Goal: Find specific page/section: Find specific page/section

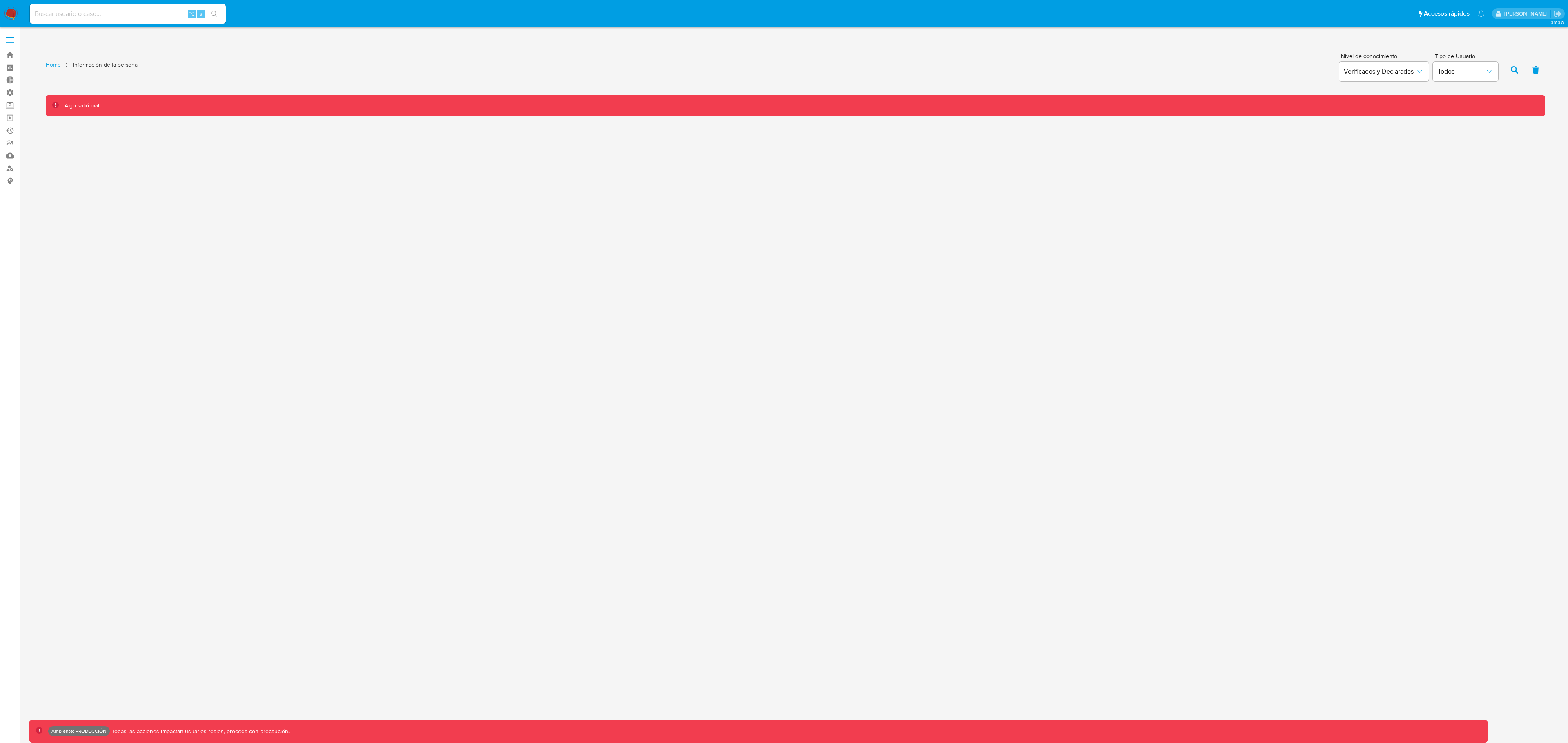
click at [81, 6] on div "⌥ s" at bounding box center [128, 13] width 196 height 20
click at [81, 11] on input at bounding box center [128, 14] width 196 height 11
paste input "1023019239"
type input "1023019239"
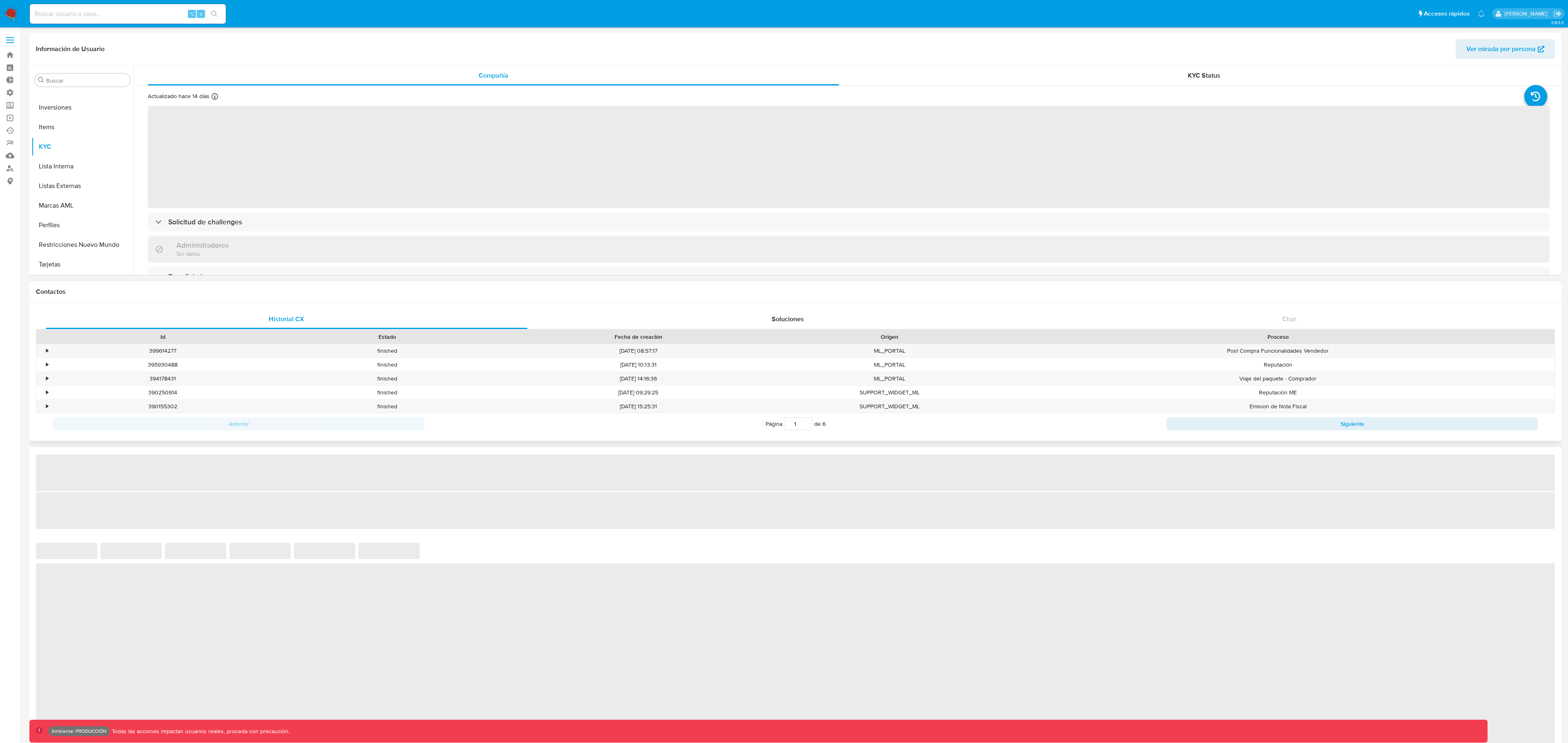
select select "10"
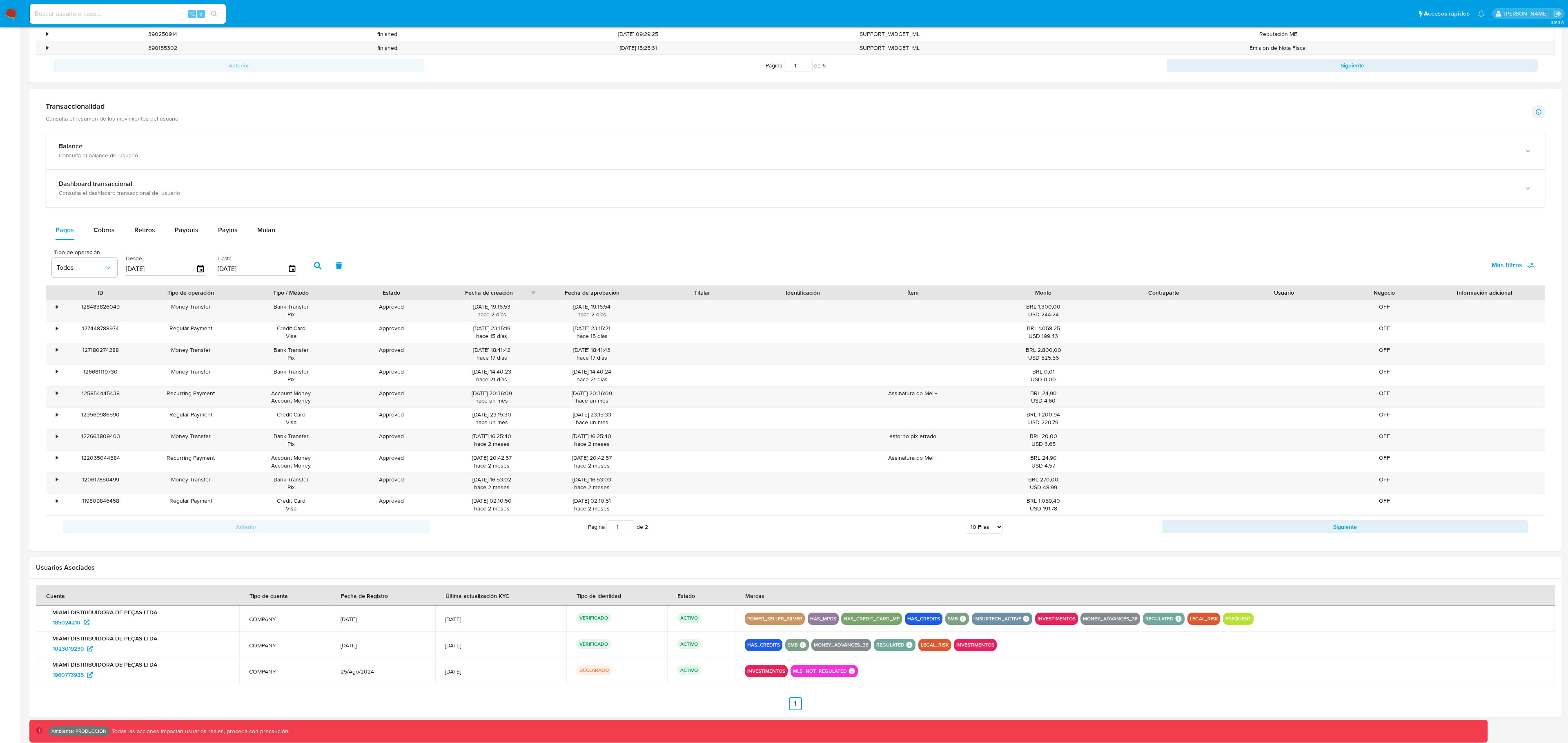
scroll to position [370, 0]
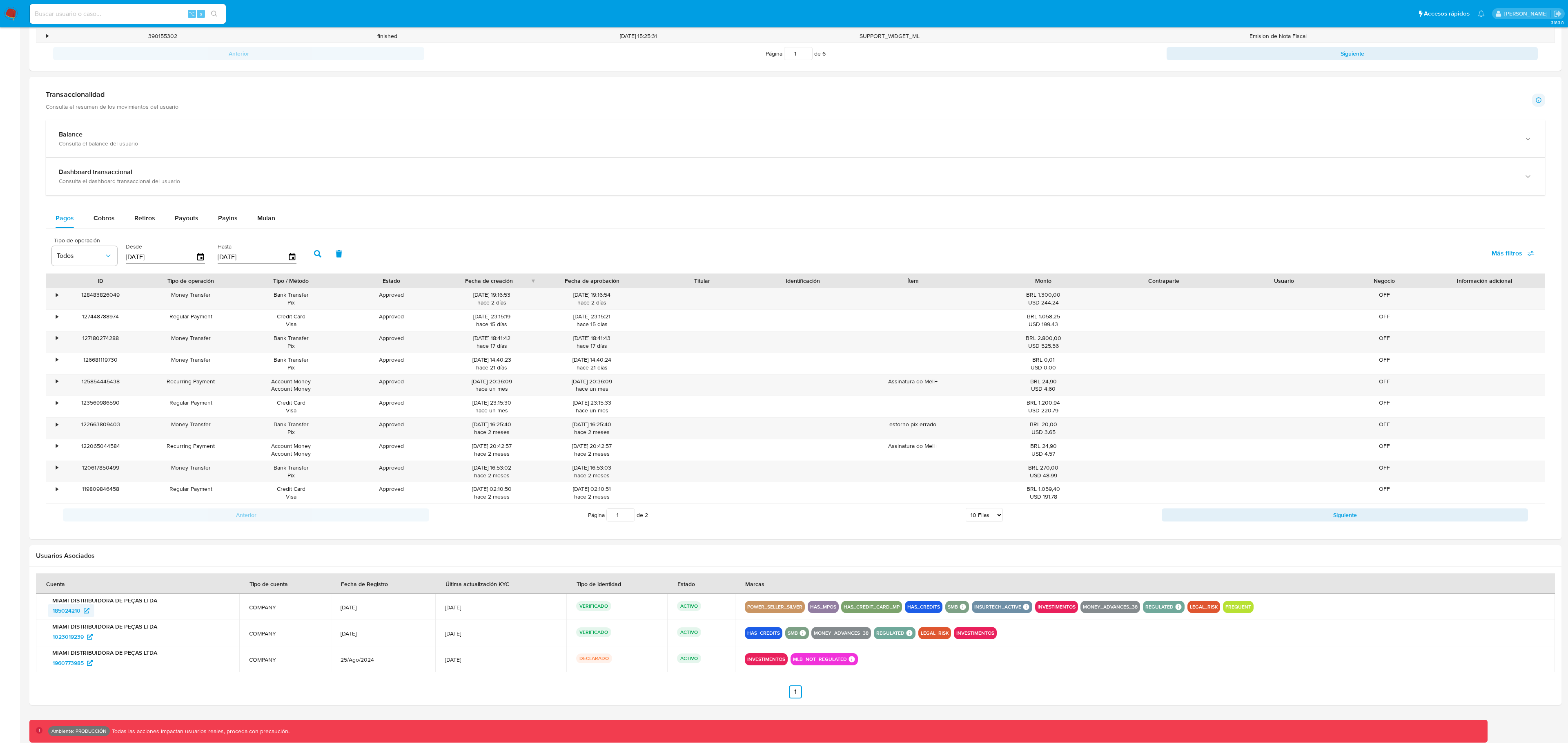
drag, startPoint x: 45, startPoint y: 608, endPoint x: 82, endPoint y: 607, distance: 37.0
click at [82, 607] on div "MIAMI DISTRIBUIDORA DE PEÇAS LTDA 185024210" at bounding box center [137, 607] width 184 height 20
click at [126, 16] on input at bounding box center [128, 14] width 196 height 11
paste input "661935249"
type input "661935249"
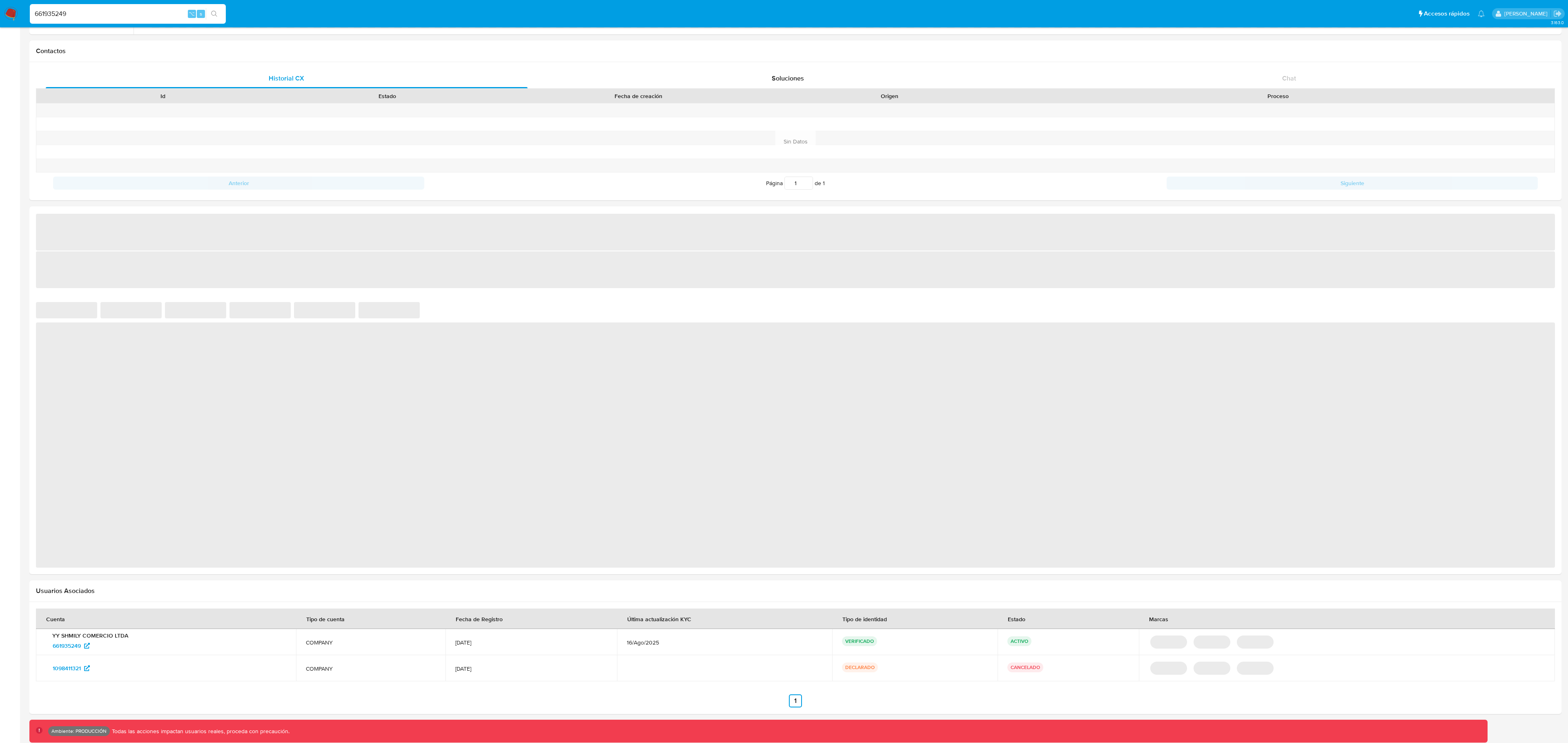
scroll to position [253, 0]
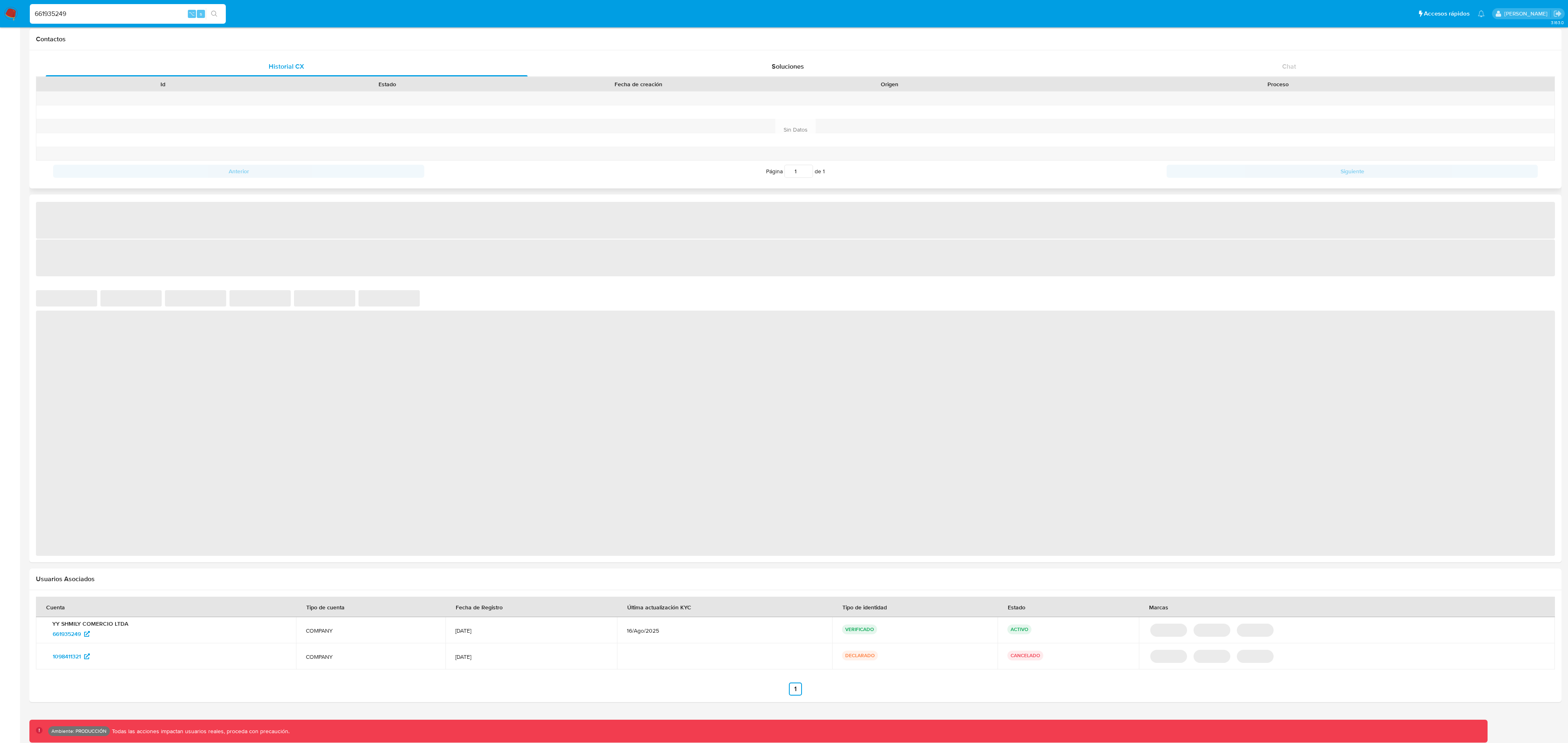
select select "10"
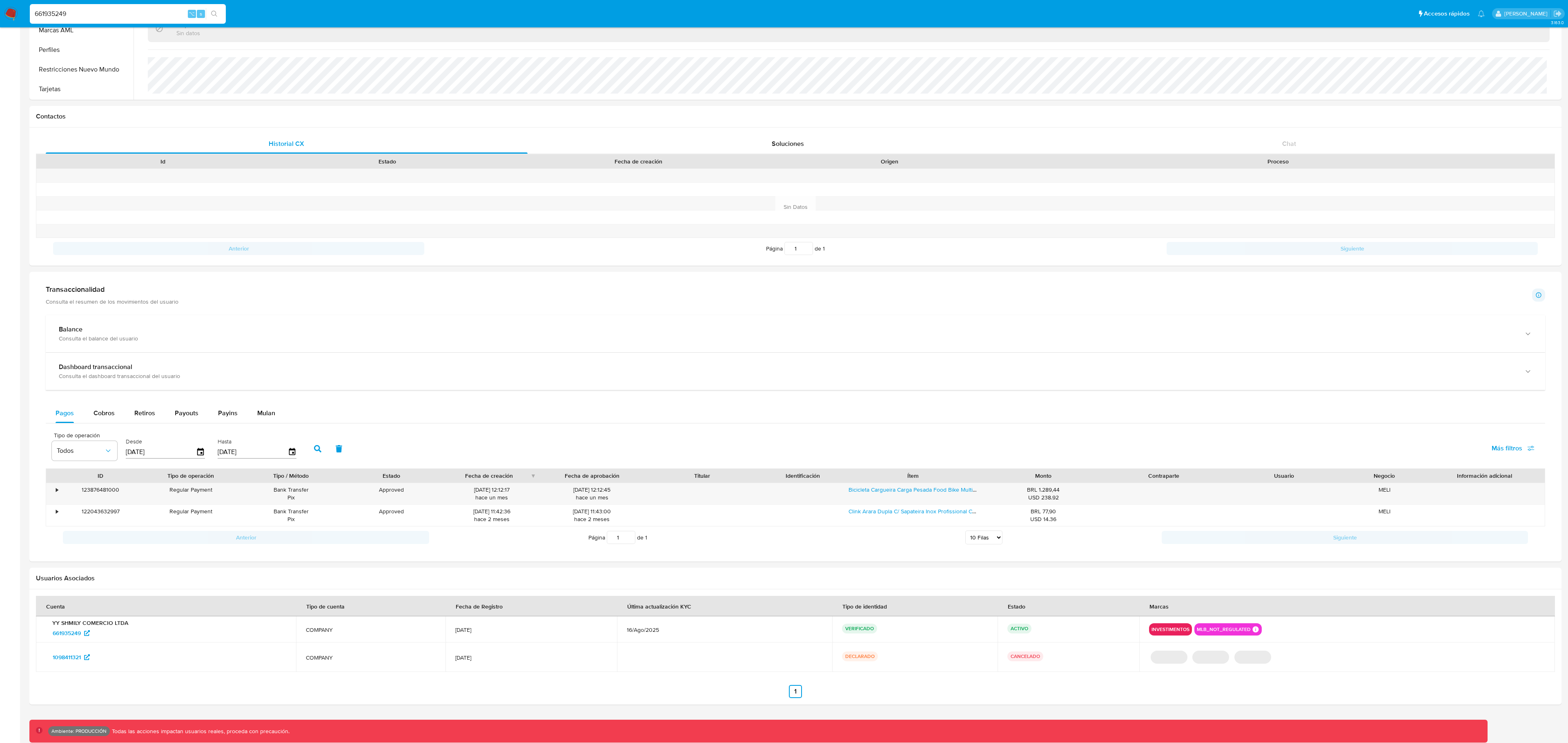
scroll to position [172, 0]
click at [88, 13] on input "661935249" at bounding box center [128, 14] width 196 height 11
paste input "116359126"
type input "1163591269"
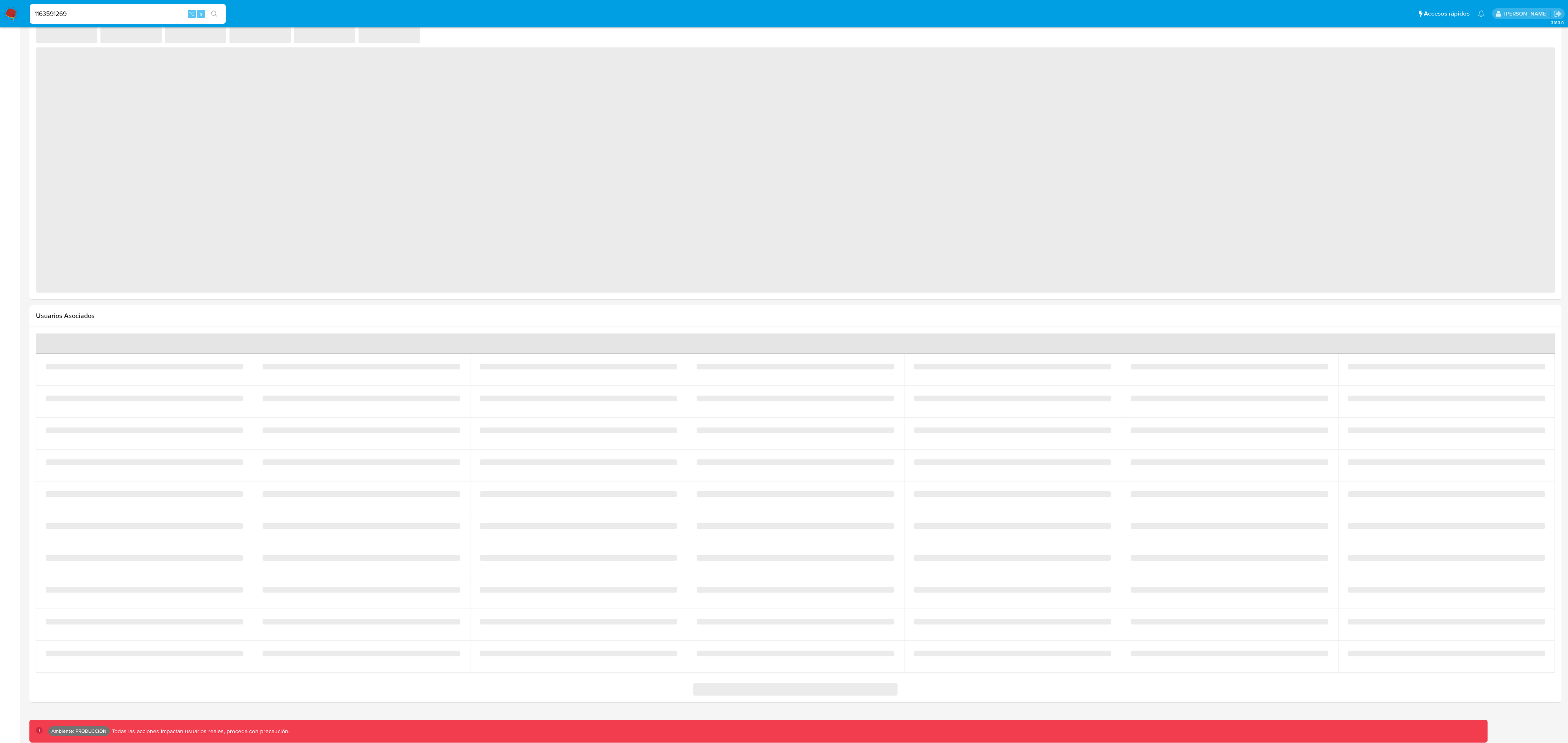
scroll to position [443, 0]
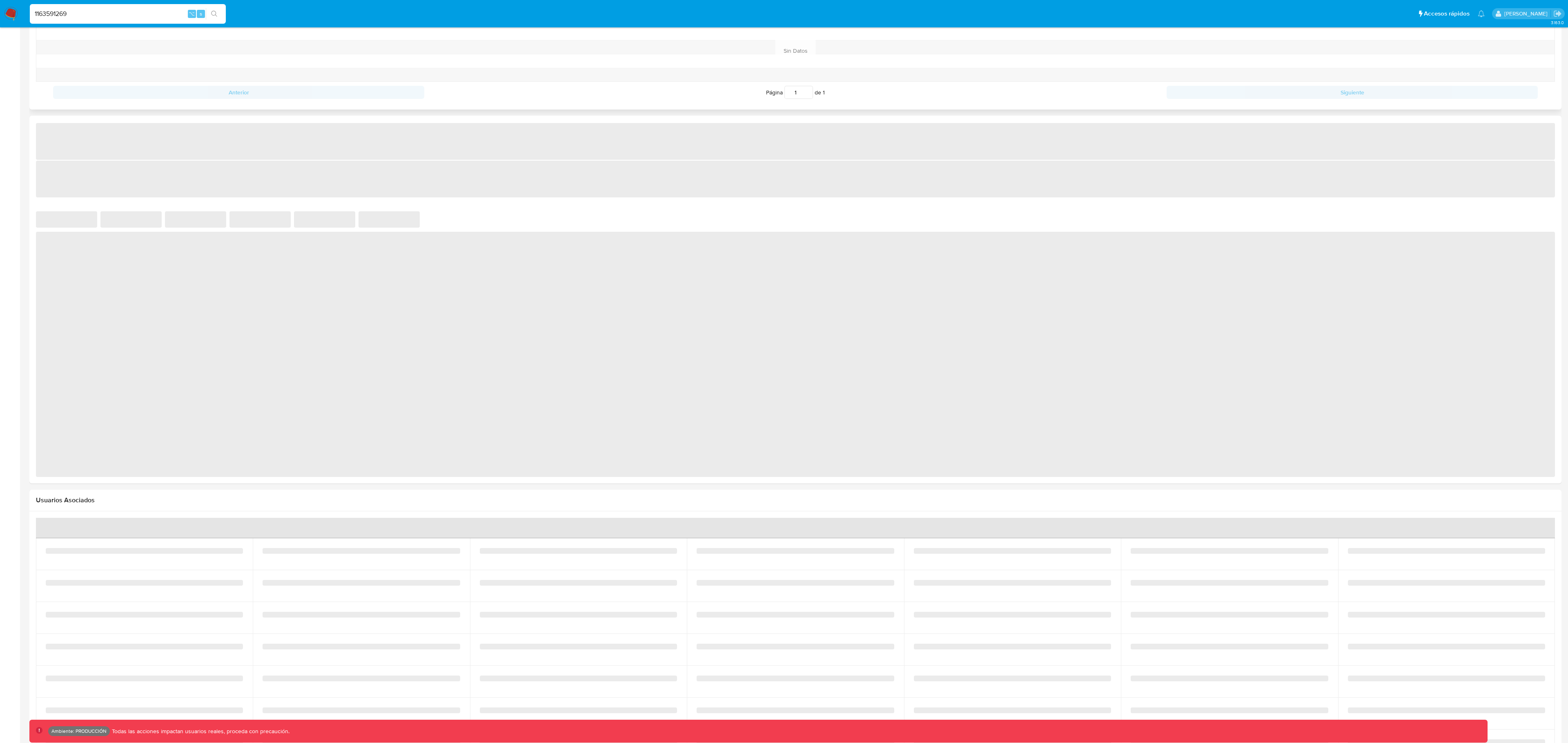
select select "10"
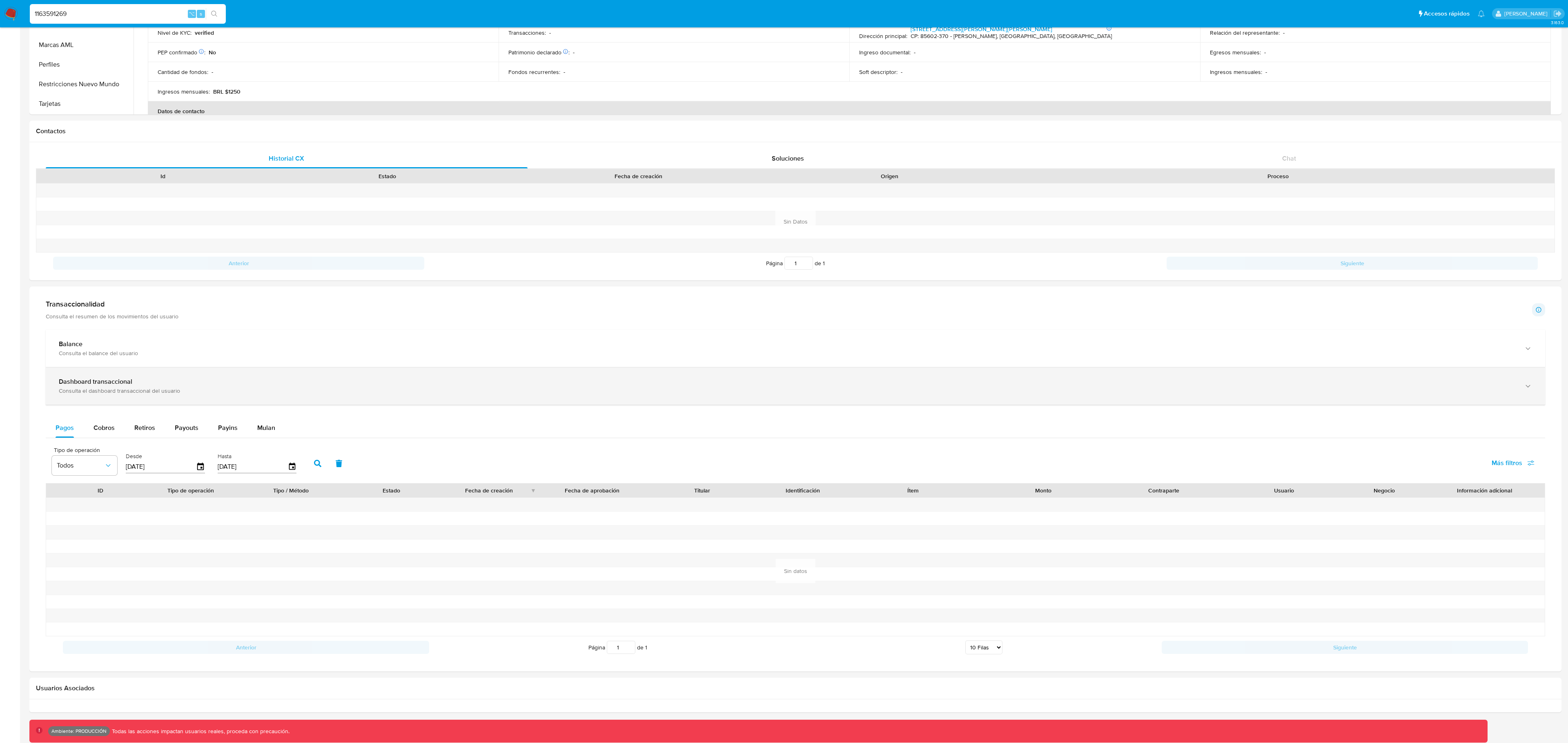
scroll to position [168, 0]
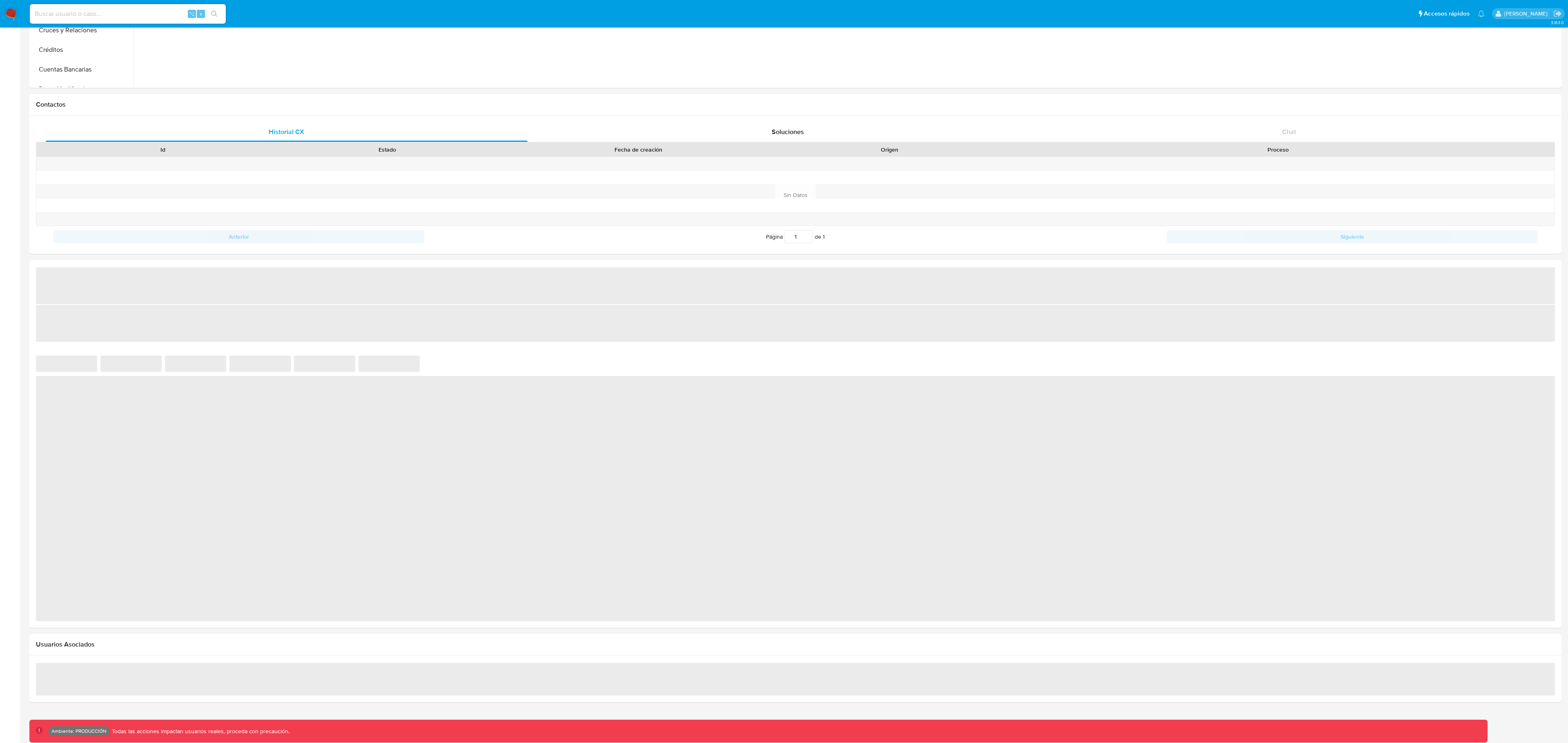
scroll to position [443, 0]
select select "10"
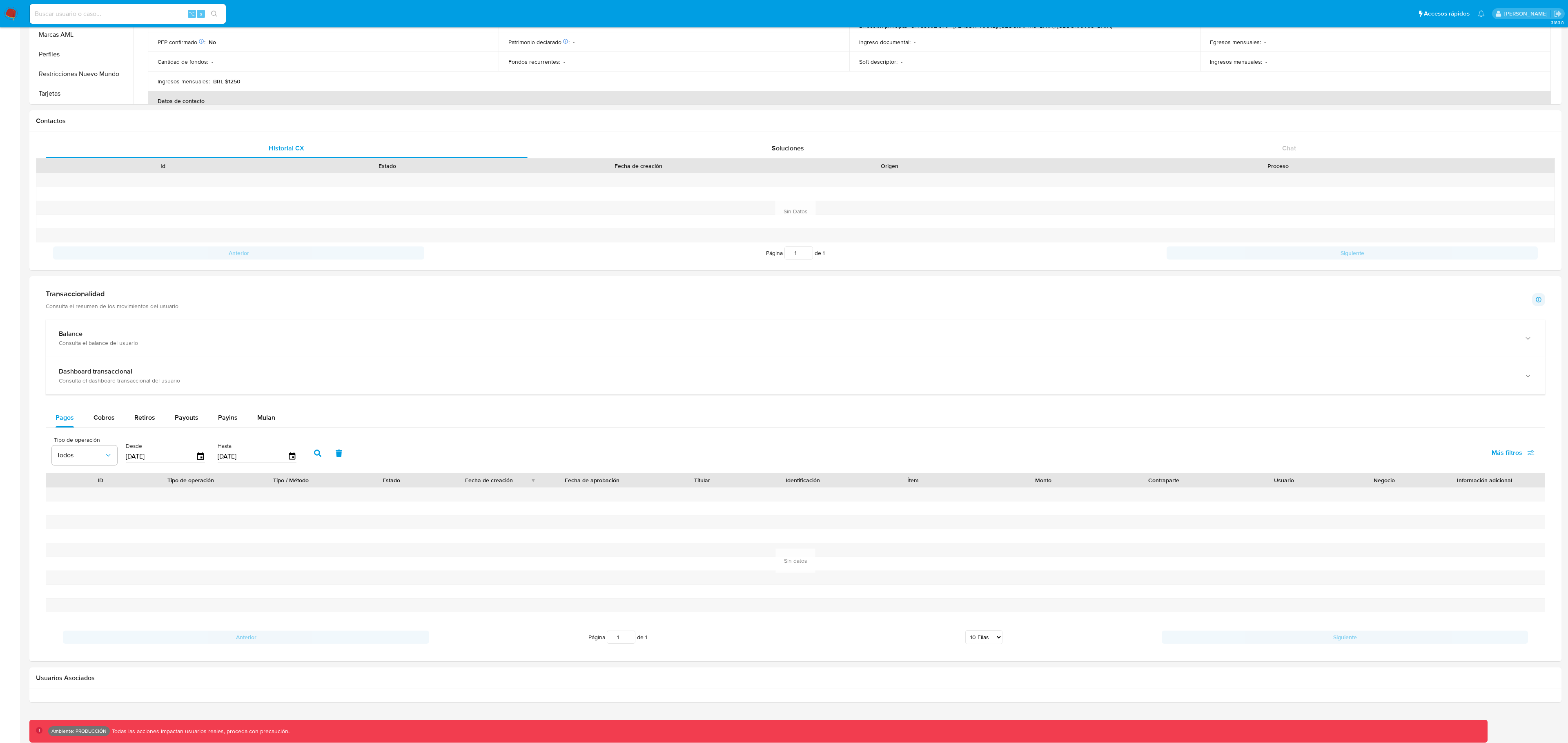
scroll to position [168, 0]
click at [123, 11] on input at bounding box center [128, 14] width 196 height 11
paste input "1836944710"
type input "1836944710"
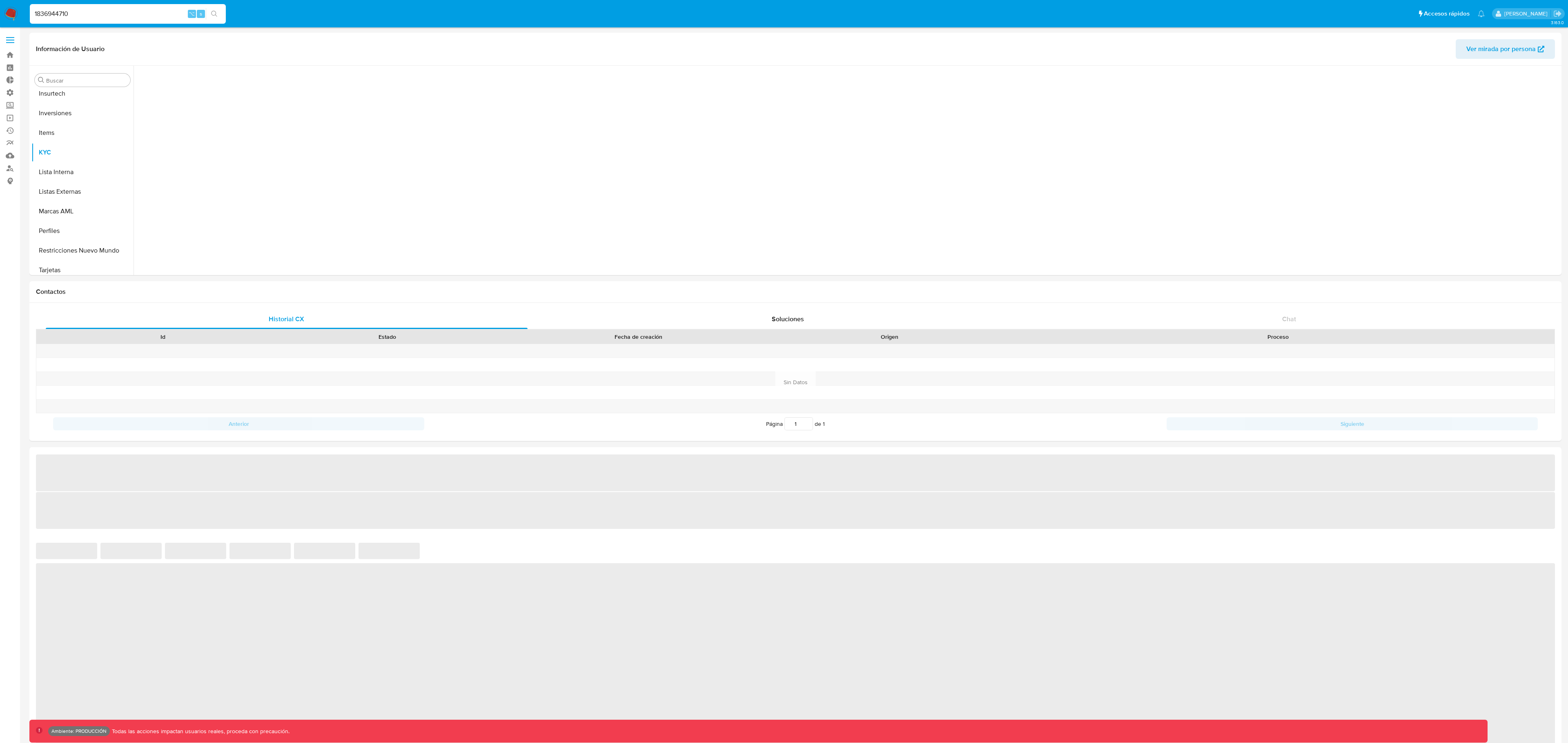
scroll to position [443, 0]
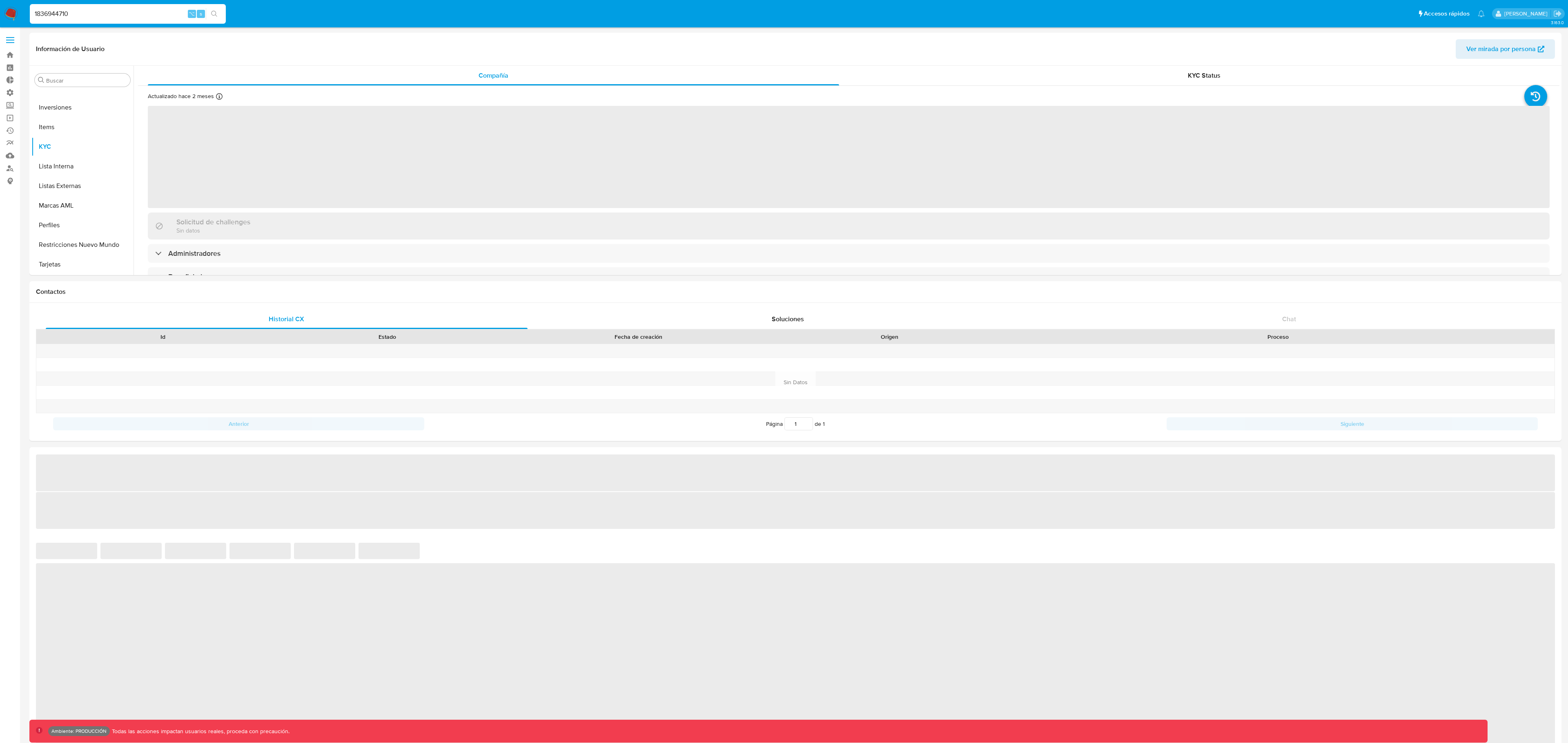
select select "10"
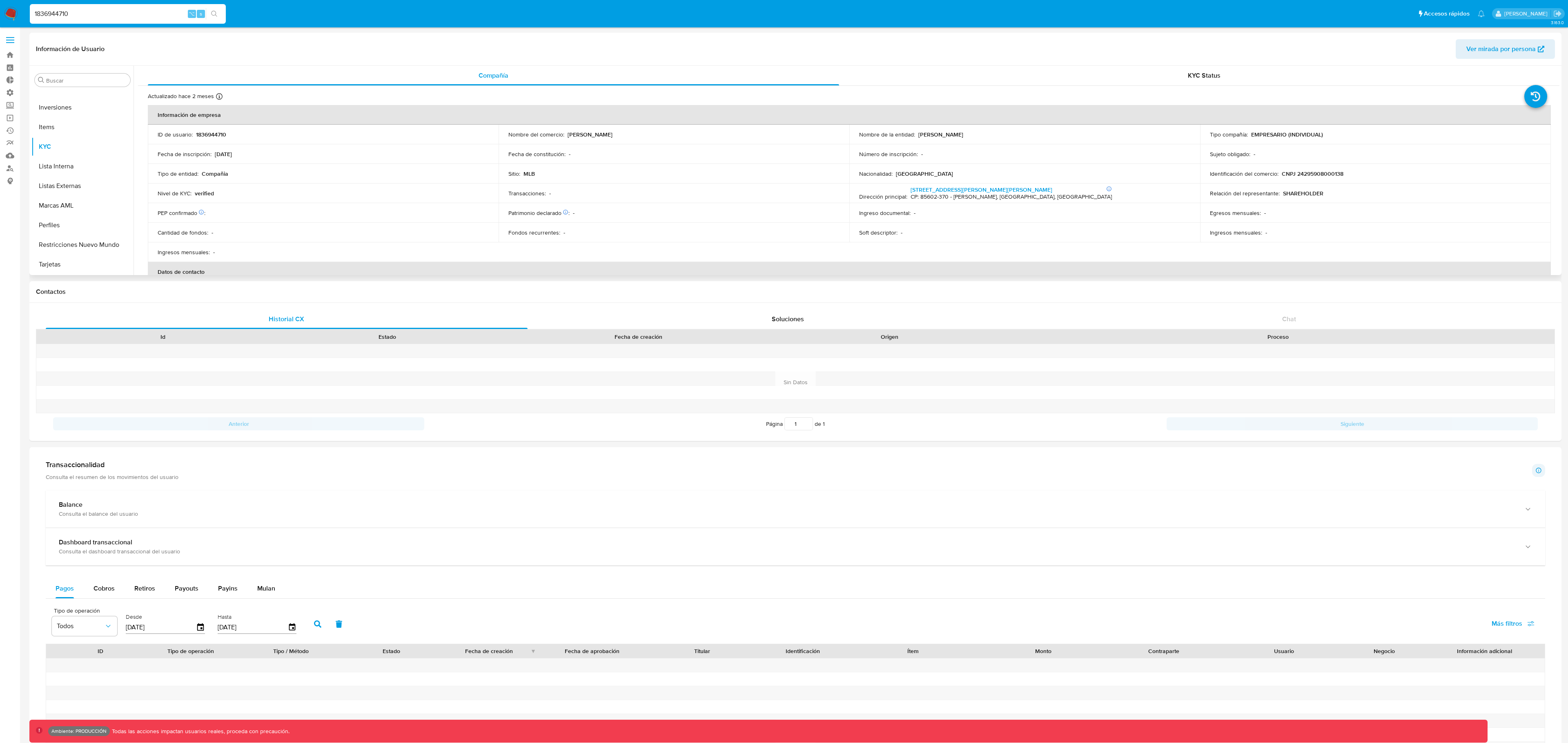
click at [1466, 50] on button "Ver mirada por persona" at bounding box center [1505, 49] width 99 height 20
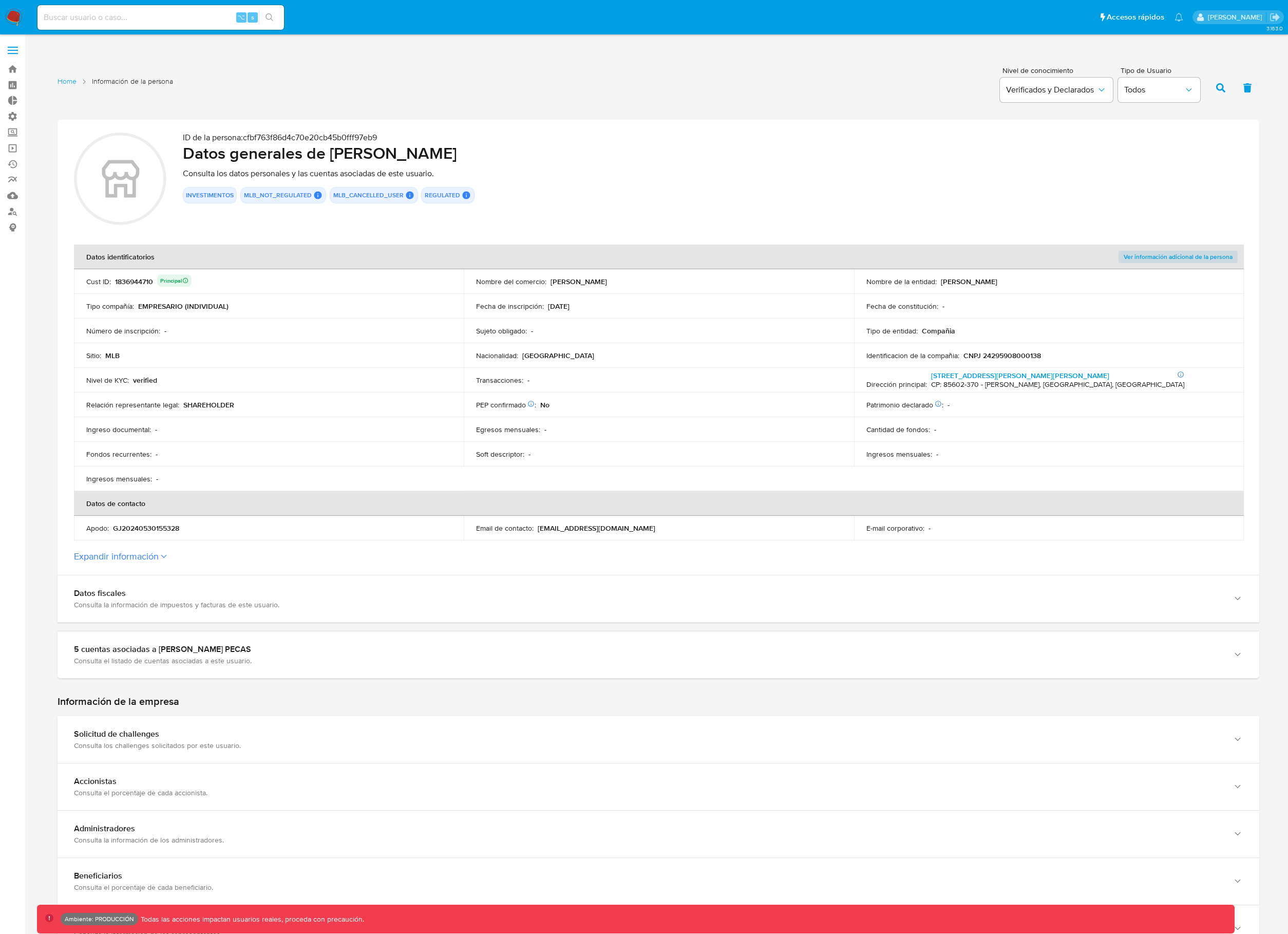
drag, startPoint x: 246, startPoint y: 135, endPoint x: 385, endPoint y: 138, distance: 139.0
click at [385, 138] on p "ID de la persona : cfbf763f86d4c70e20cb45b0fff97eb9" at bounding box center [712, 138] width 1060 height 10
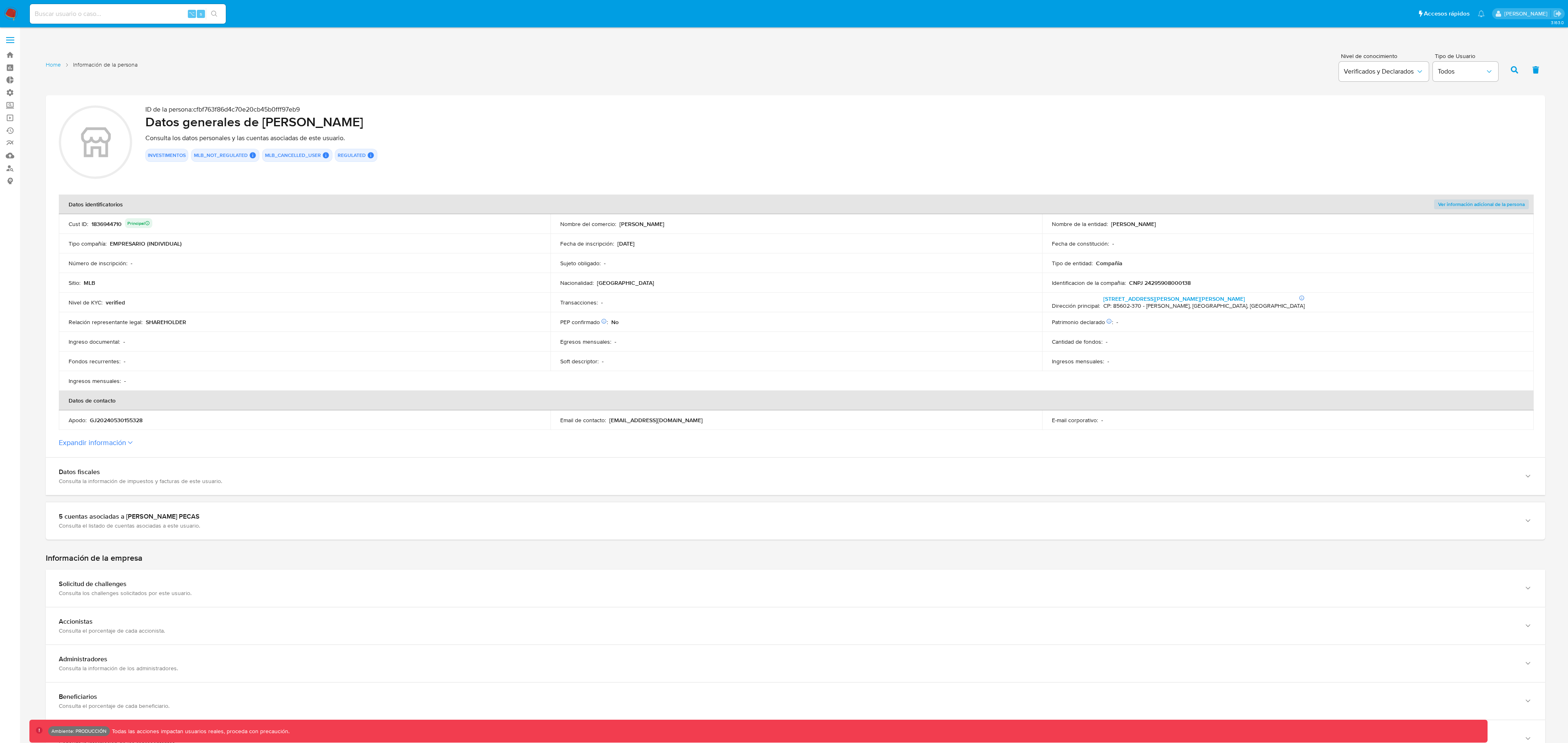
click at [146, 18] on input at bounding box center [128, 14] width 196 height 11
paste input "114424752"
type input "114424752"
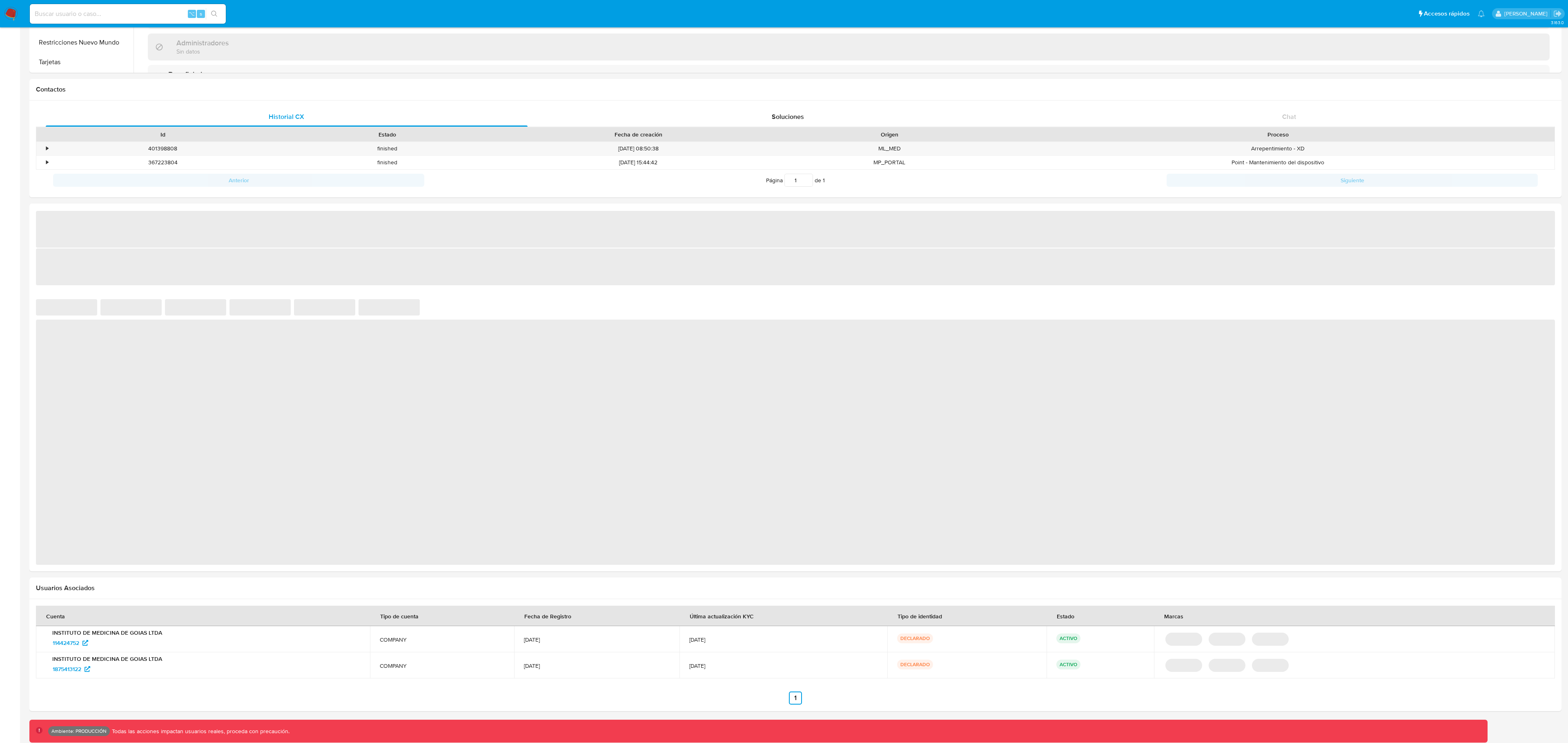
scroll to position [212, 0]
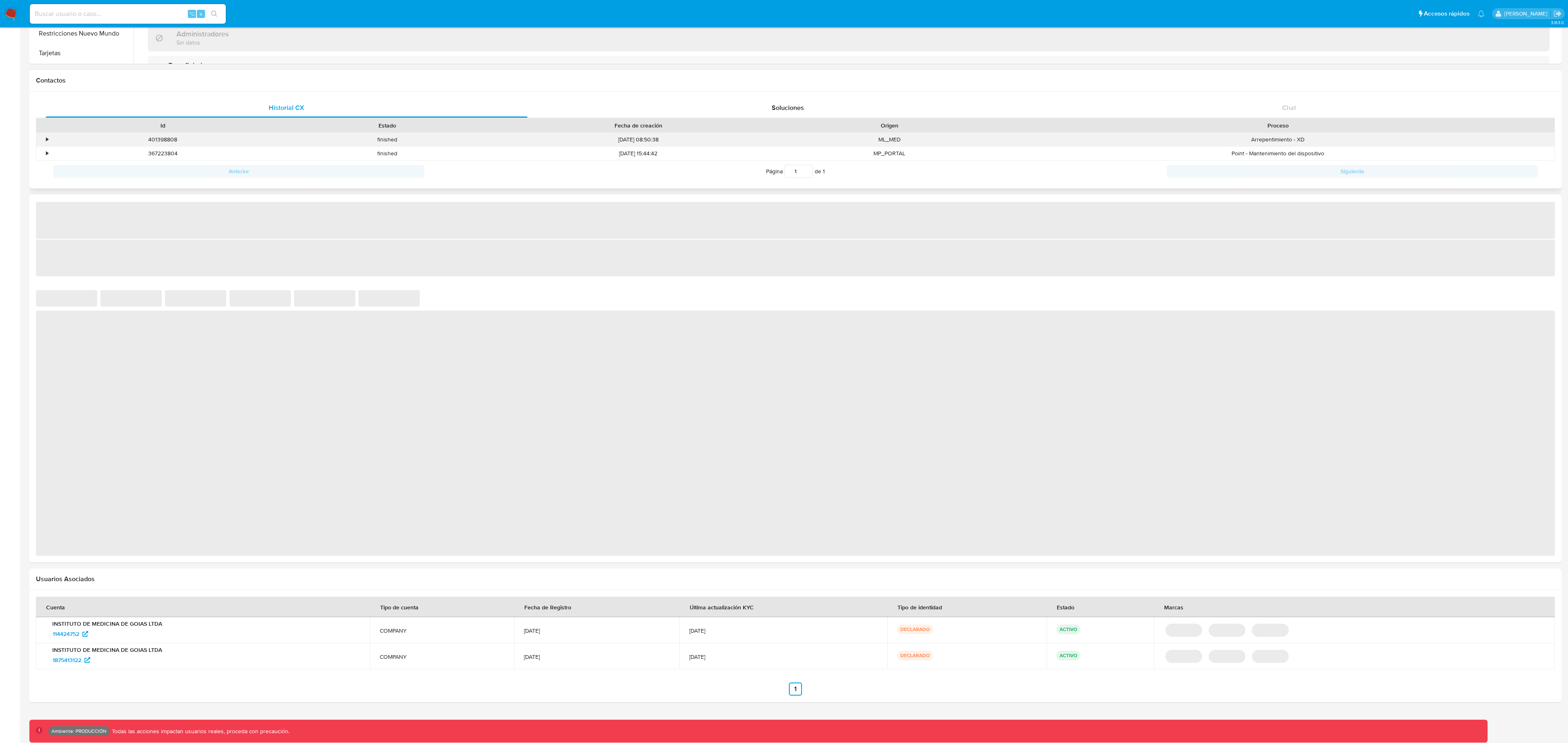
select select "10"
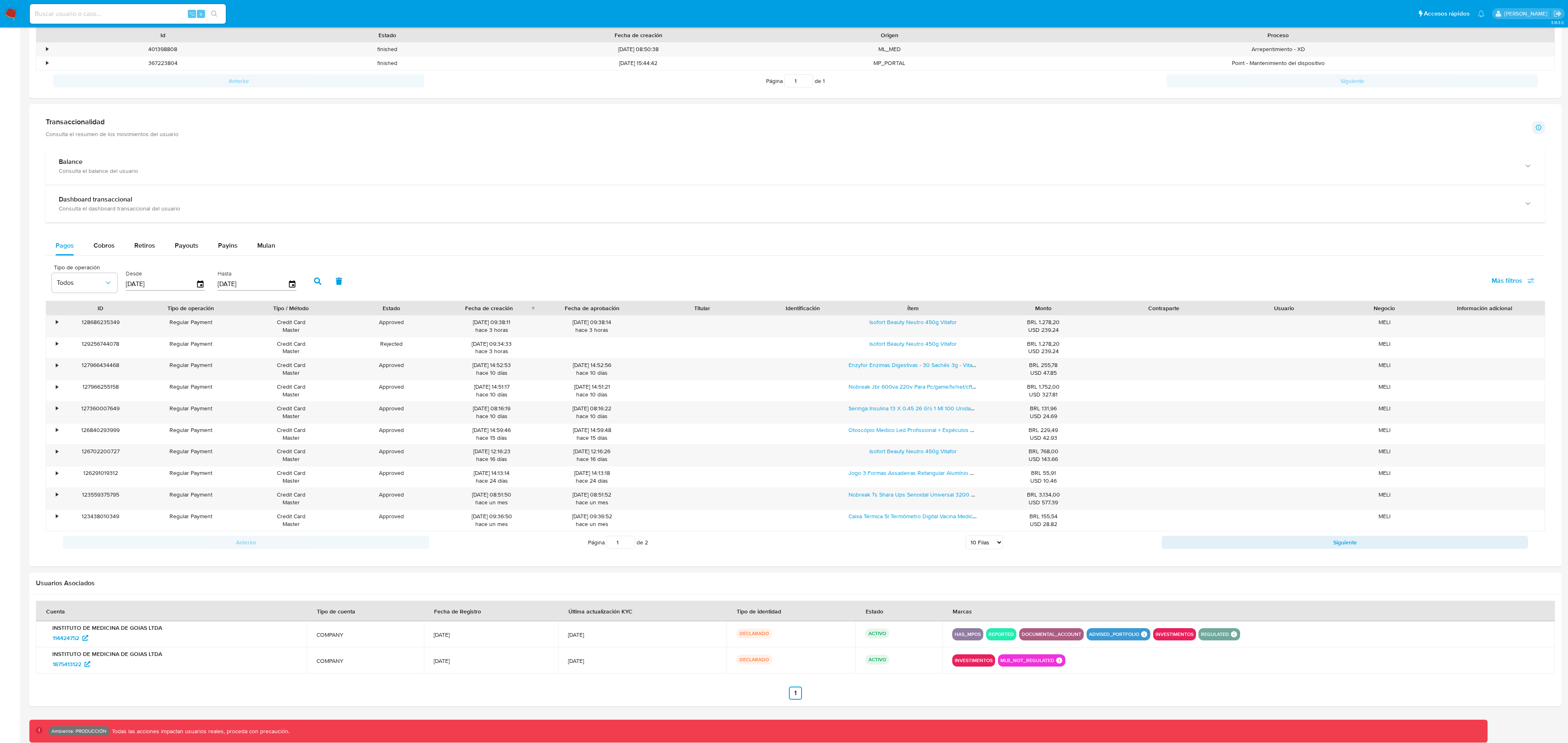
scroll to position [303, 0]
drag, startPoint x: 43, startPoint y: 659, endPoint x: 82, endPoint y: 663, distance: 39.2
click at [82, 663] on td "INSTITUTO DE MEDICINA DE GOIAS LTDA 1875413122" at bounding box center [171, 658] width 271 height 26
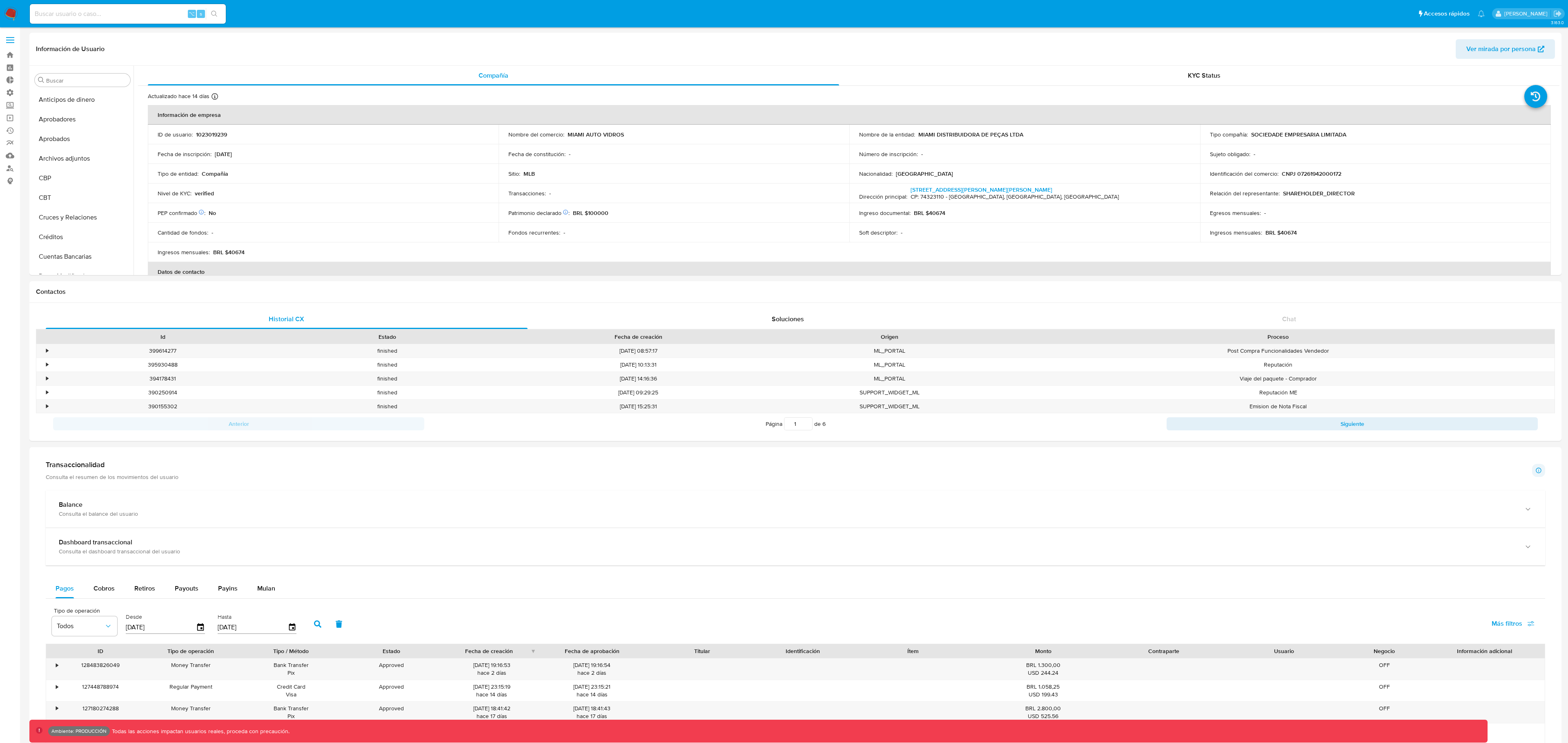
select select "10"
